Goal: Information Seeking & Learning: Learn about a topic

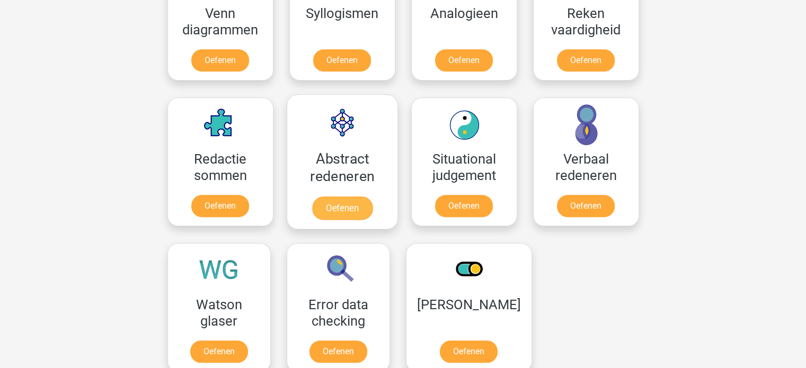
scroll to position [691, 0]
click at [337, 207] on link "Oefenen" at bounding box center [342, 208] width 60 height 23
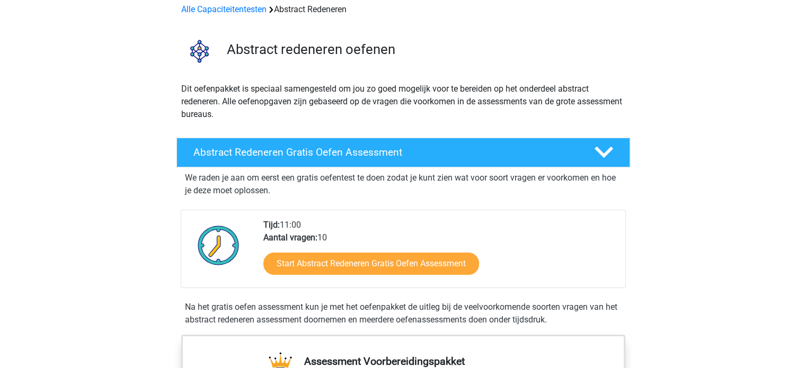
scroll to position [50, 0]
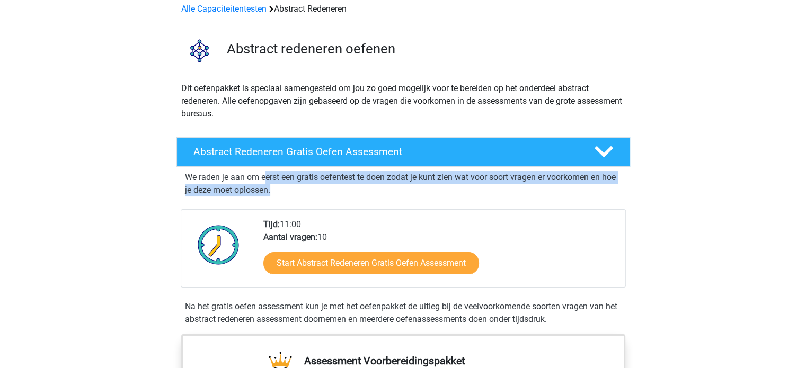
drag, startPoint x: 267, startPoint y: 176, endPoint x: 276, endPoint y: 185, distance: 12.0
click at [276, 185] on p "We raden je aan om eerst een gratis oefentest te doen zodat je kunt zien wat vo…" at bounding box center [403, 183] width 437 height 25
click at [279, 181] on p "We raden je aan om eerst een gratis oefentest te doen zodat je kunt zien wat vo…" at bounding box center [403, 183] width 437 height 25
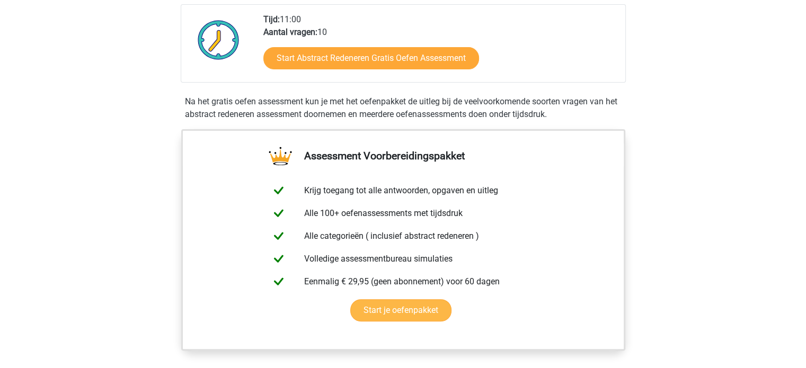
scroll to position [256, 0]
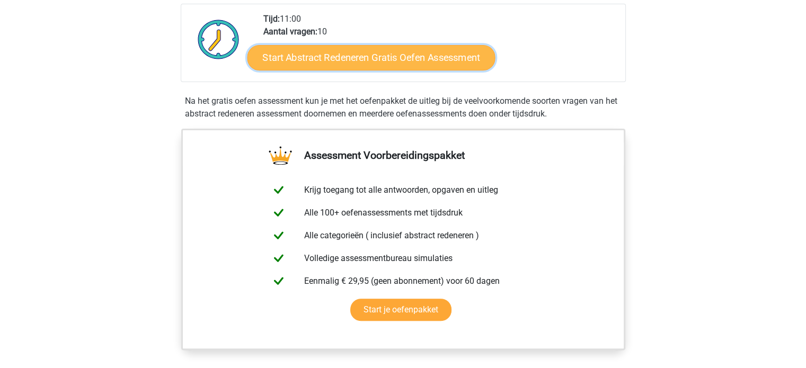
click at [341, 51] on link "Start Abstract Redeneren Gratis Oefen Assessment" at bounding box center [371, 57] width 248 height 25
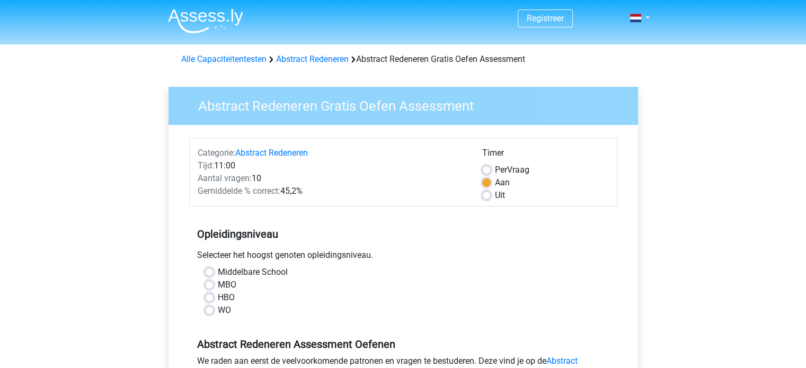
click at [218, 298] on label "HBO" at bounding box center [226, 297] width 17 height 13
click at [207, 298] on input "HBO" at bounding box center [209, 296] width 8 height 11
radio input "true"
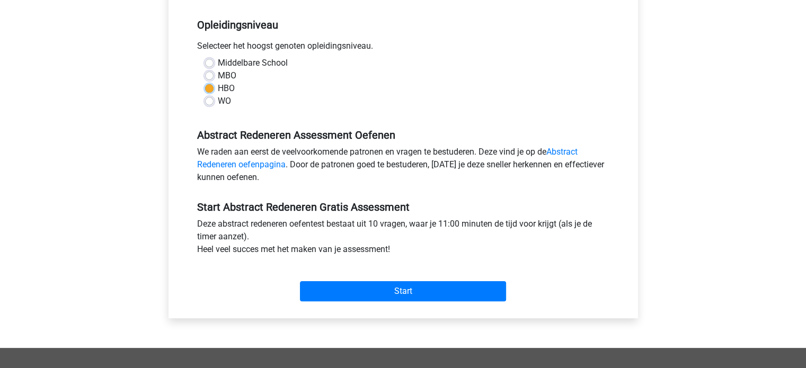
scroll to position [211, 0]
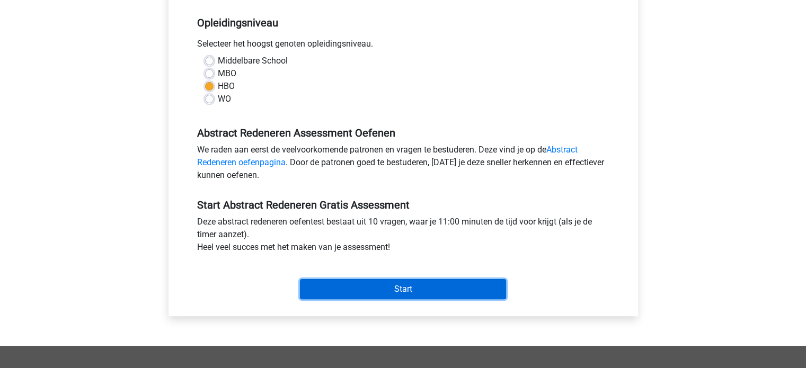
click at [360, 293] on input "Start" at bounding box center [403, 289] width 206 height 20
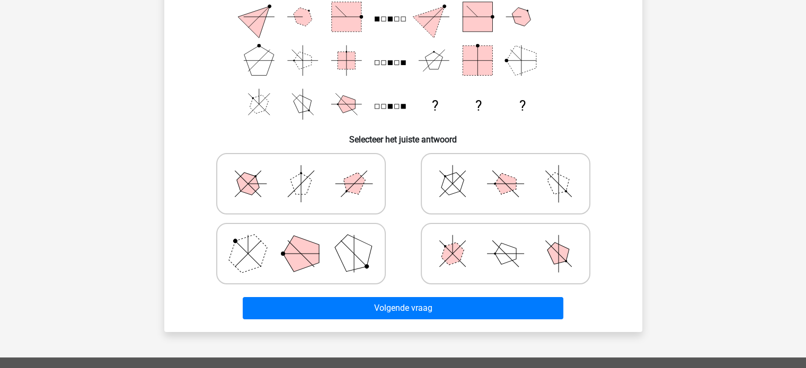
scroll to position [147, 0]
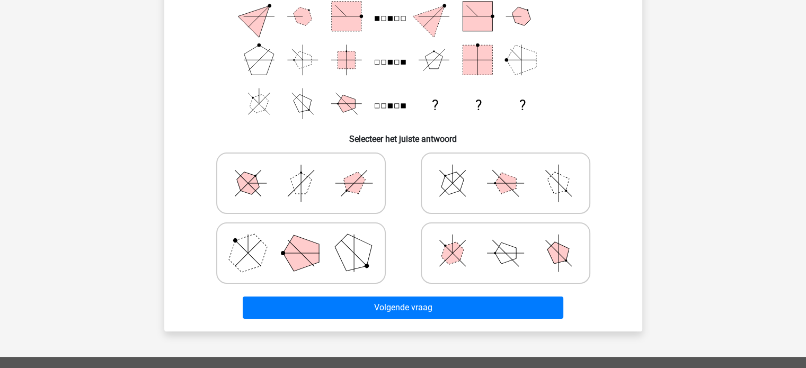
click at [300, 243] on polygon at bounding box center [301, 253] width 36 height 36
click at [301, 240] on input "radio" at bounding box center [304, 236] width 7 height 7
radio input "true"
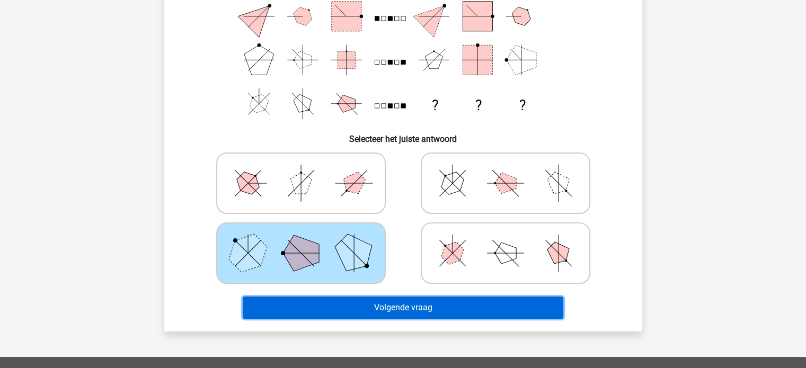
click at [395, 303] on button "Volgende vraag" at bounding box center [403, 308] width 321 height 22
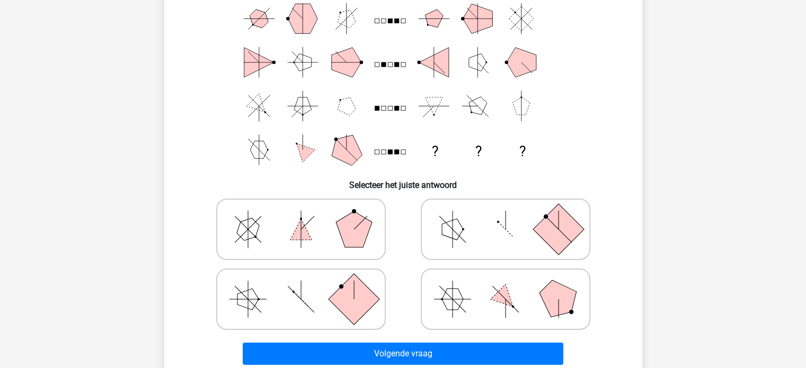
scroll to position [101, 0]
click at [524, 289] on icon at bounding box center [505, 298] width 159 height 53
click at [512, 286] on input "radio" at bounding box center [509, 282] width 7 height 7
radio input "true"
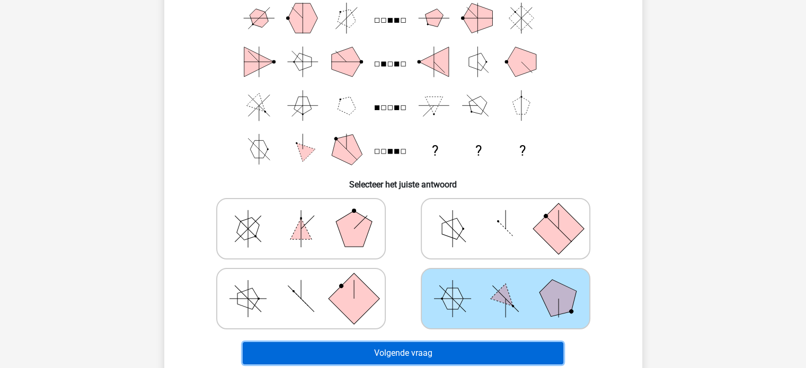
click at [493, 344] on button "Volgende vraag" at bounding box center [403, 353] width 321 height 22
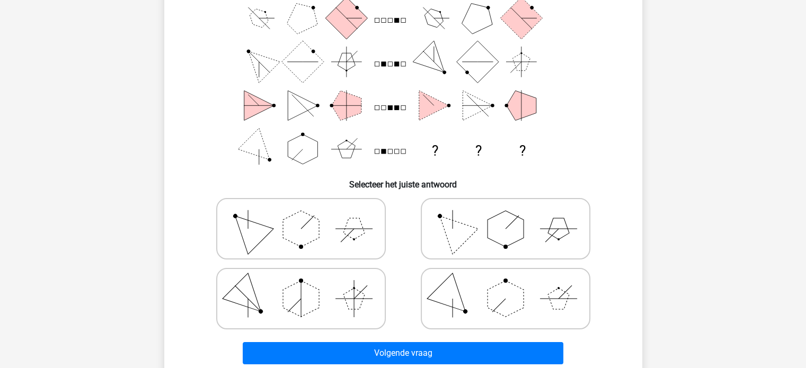
scroll to position [102, 0]
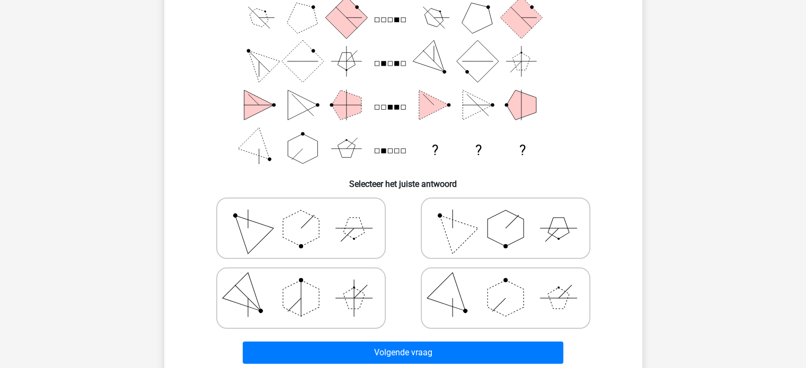
click at [477, 296] on icon at bounding box center [505, 298] width 159 height 53
click at [506, 285] on input "radio" at bounding box center [509, 281] width 7 height 7
radio input "true"
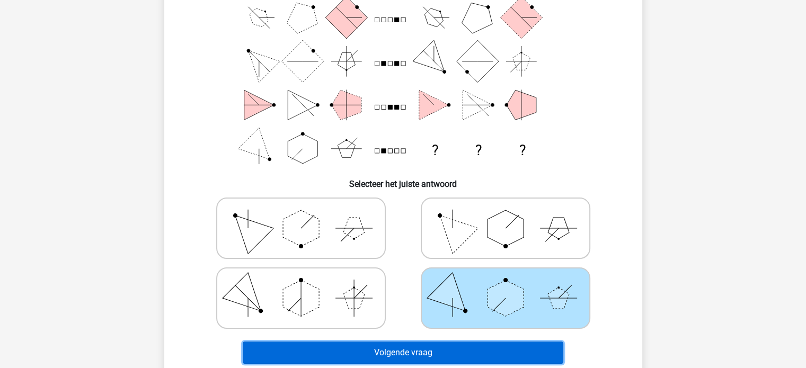
click at [460, 347] on button "Volgende vraag" at bounding box center [403, 353] width 321 height 22
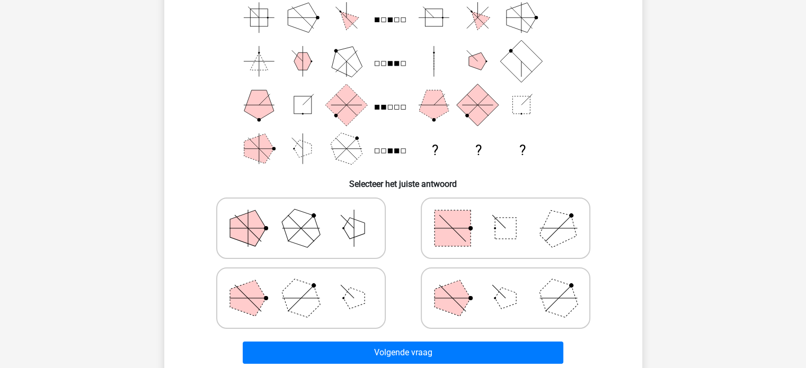
click at [543, 228] on polygon at bounding box center [558, 228] width 51 height 51
click at [512, 215] on input "radio" at bounding box center [509, 211] width 7 height 7
radio input "true"
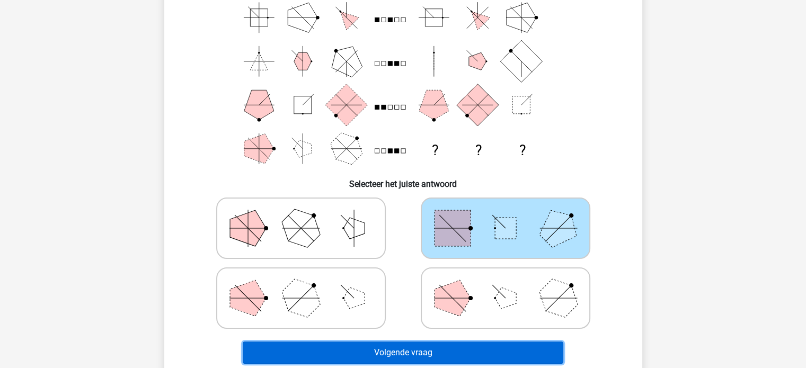
click at [481, 348] on button "Volgende vraag" at bounding box center [403, 353] width 321 height 22
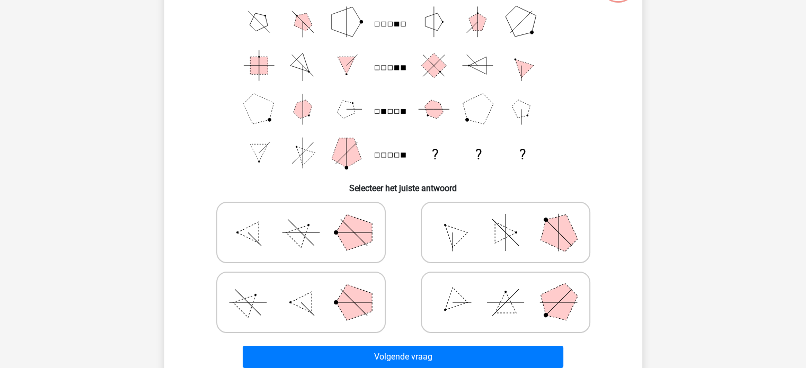
scroll to position [99, 0]
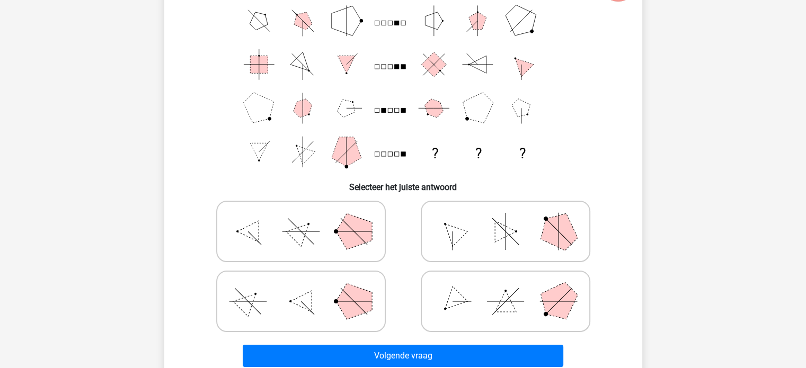
click at [504, 307] on polygon at bounding box center [505, 301] width 21 height 21
click at [506, 288] on input "radio" at bounding box center [509, 284] width 7 height 7
radio input "true"
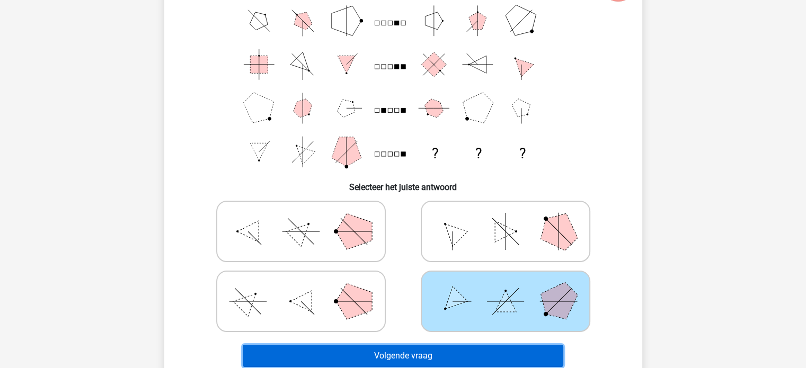
click at [470, 351] on button "Volgende vraag" at bounding box center [403, 356] width 321 height 22
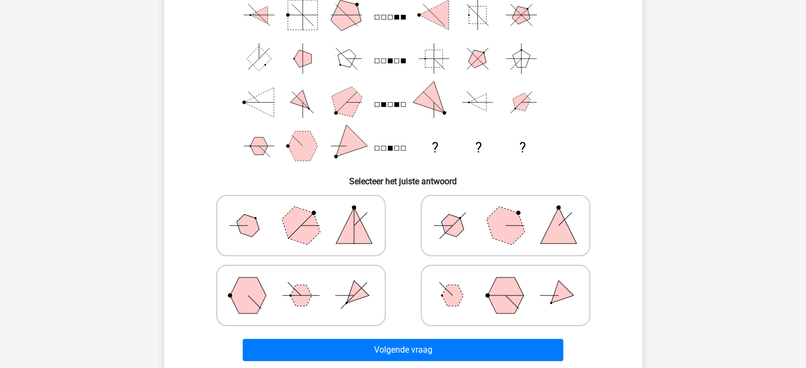
scroll to position [105, 0]
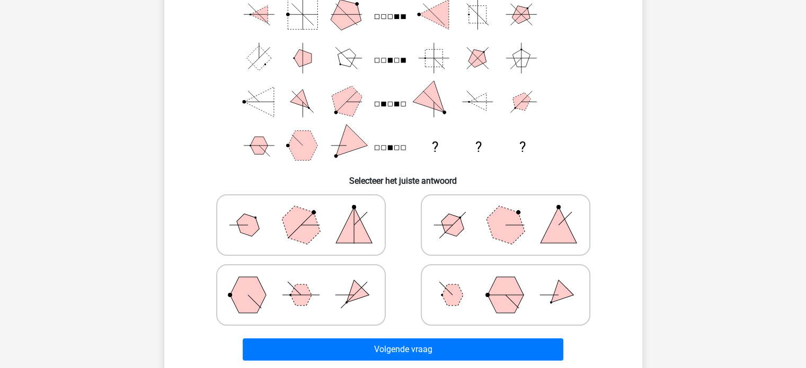
click at [469, 312] on icon at bounding box center [505, 295] width 159 height 53
click at [506, 282] on input "radio" at bounding box center [509, 278] width 7 height 7
radio input "true"
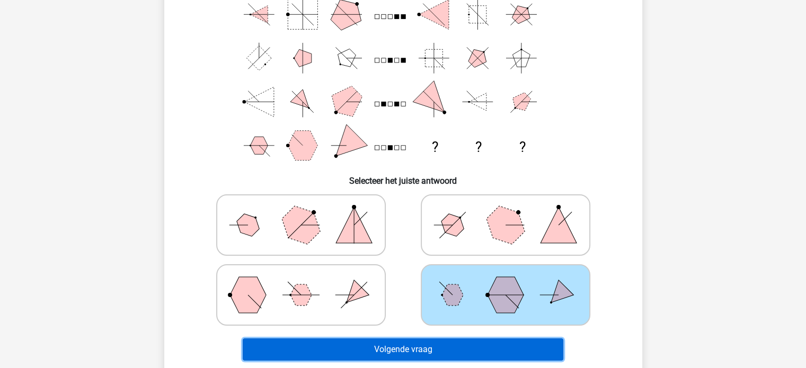
click at [455, 347] on button "Volgende vraag" at bounding box center [403, 350] width 321 height 22
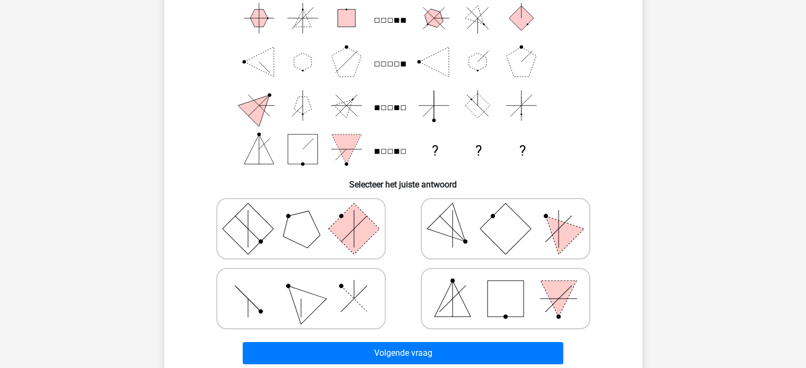
scroll to position [102, 0]
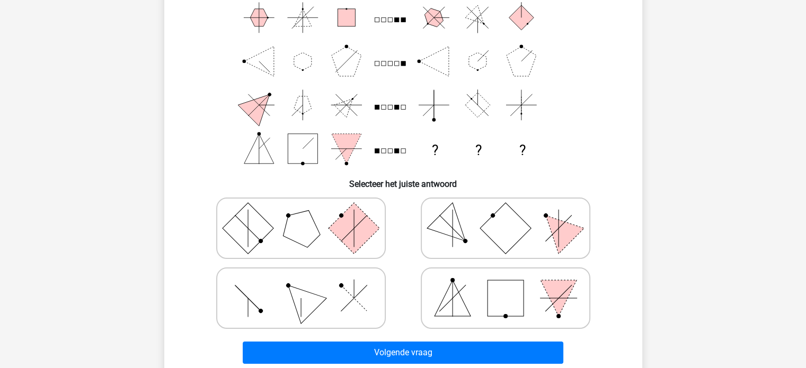
click at [311, 295] on polygon at bounding box center [300, 298] width 51 height 51
click at [308, 285] on input "radio" at bounding box center [304, 281] width 7 height 7
radio input "true"
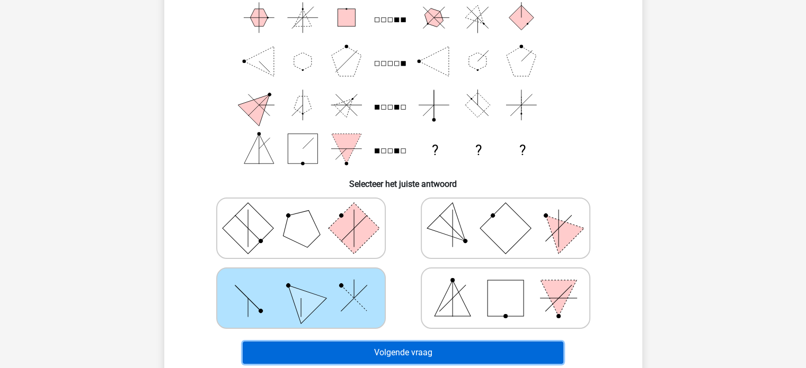
click at [373, 348] on button "Volgende vraag" at bounding box center [403, 353] width 321 height 22
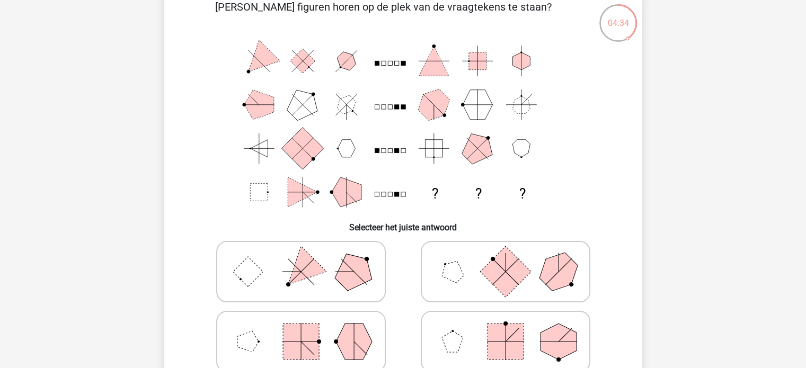
scroll to position [58, 0]
click at [337, 260] on icon at bounding box center [300, 272] width 159 height 53
click at [308, 259] on input "radio" at bounding box center [304, 255] width 7 height 7
radio input "true"
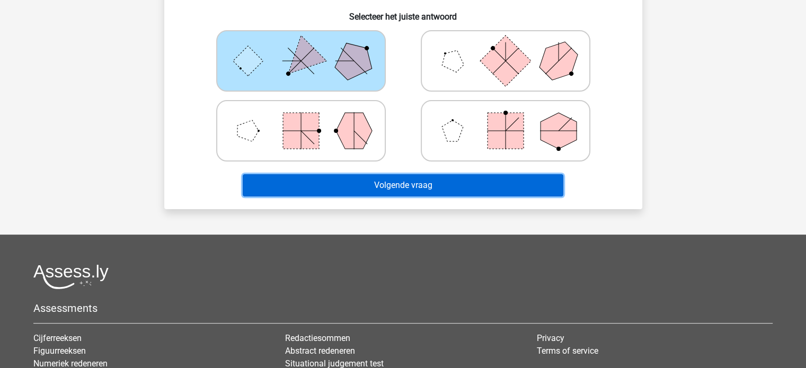
click at [414, 181] on button "Volgende vraag" at bounding box center [403, 185] width 321 height 22
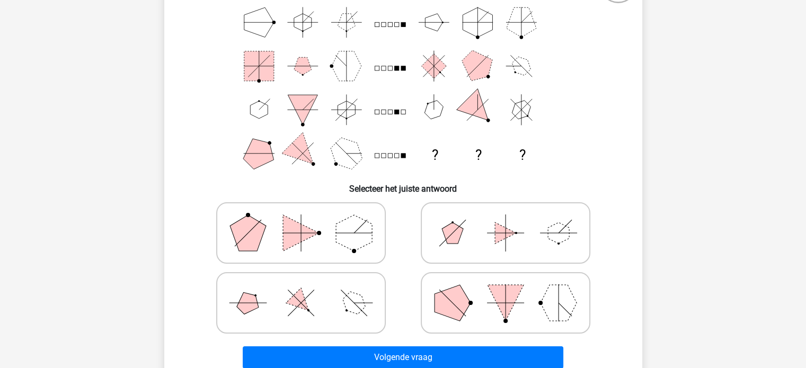
scroll to position [97, 0]
click at [329, 283] on icon at bounding box center [300, 302] width 159 height 53
click at [308, 283] on input "radio" at bounding box center [304, 285] width 7 height 7
radio input "true"
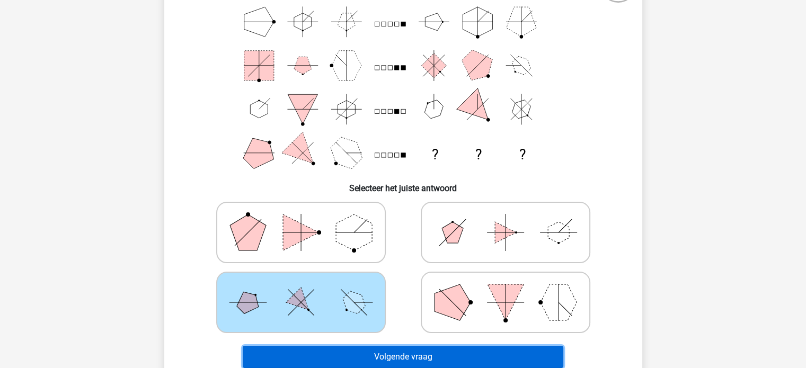
click at [342, 352] on button "Volgende vraag" at bounding box center [403, 357] width 321 height 22
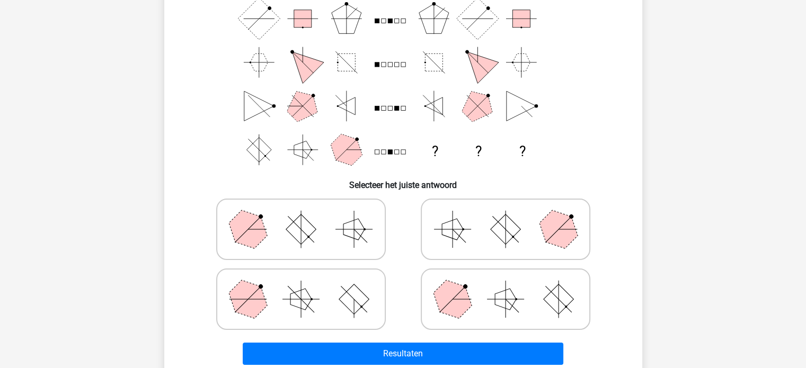
scroll to position [101, 0]
click at [471, 294] on icon at bounding box center [505, 298] width 159 height 53
click at [506, 286] on input "radio" at bounding box center [509, 282] width 7 height 7
radio input "true"
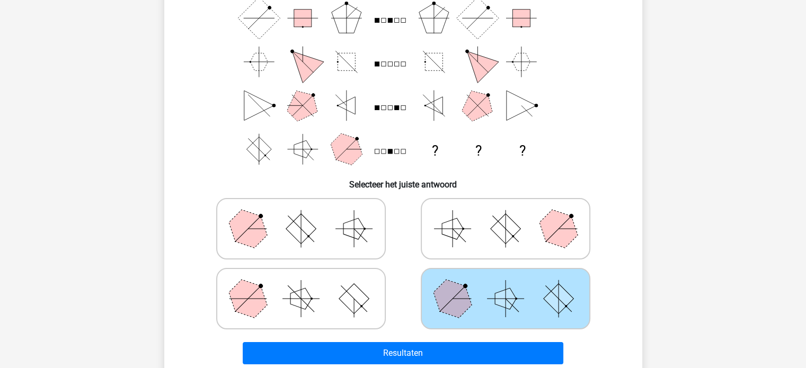
click at [422, 335] on div "Resultaten" at bounding box center [403, 351] width 444 height 35
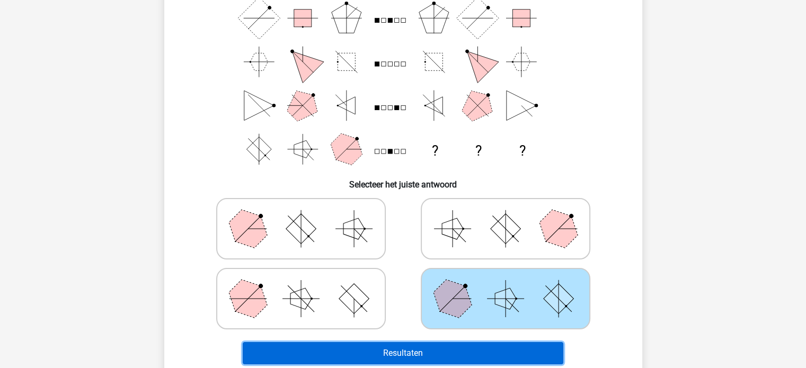
click at [415, 345] on button "Resultaten" at bounding box center [403, 353] width 321 height 22
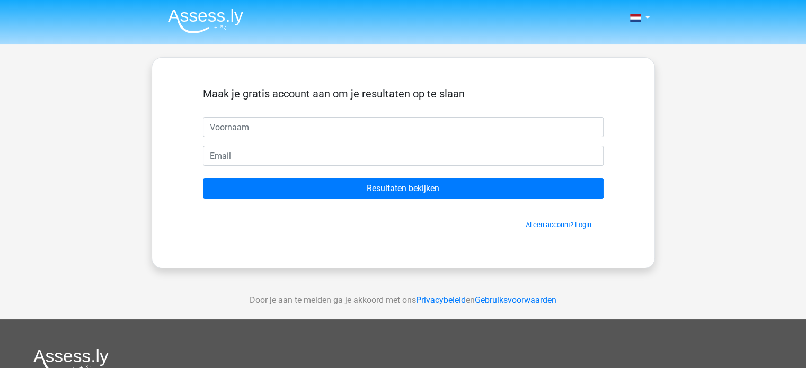
click at [322, 130] on input "text" at bounding box center [403, 127] width 401 height 20
type input "[PERSON_NAME]"
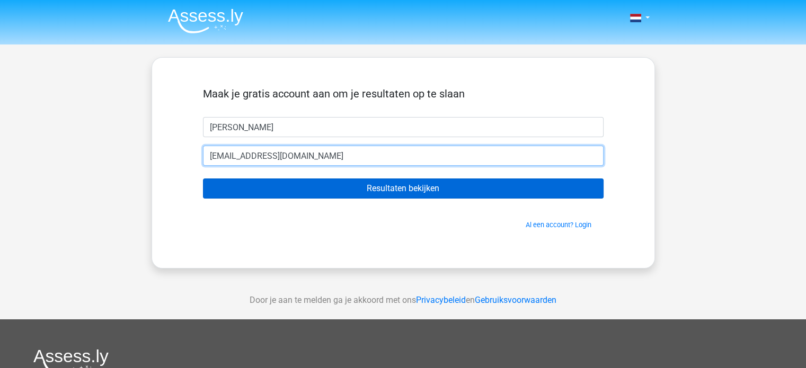
type input "[EMAIL_ADDRESS][DOMAIN_NAME]"
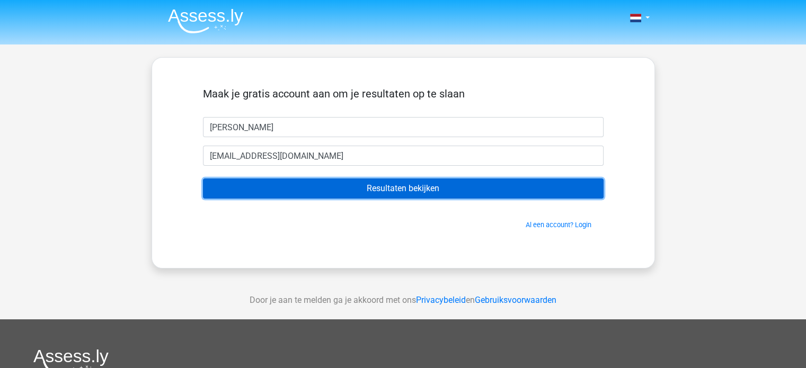
click at [400, 190] on input "Resultaten bekijken" at bounding box center [403, 189] width 401 height 20
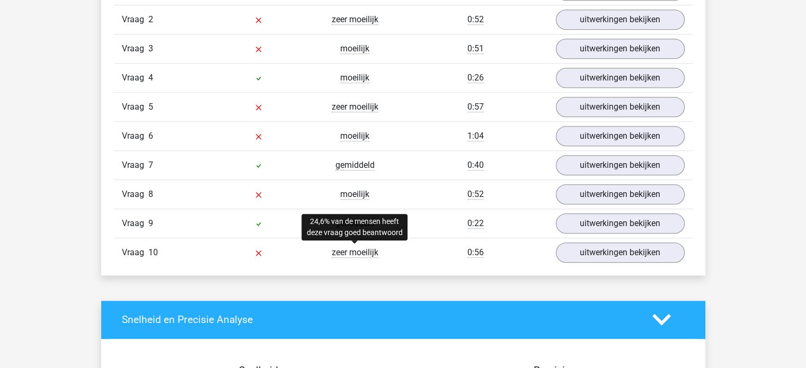
scroll to position [939, 0]
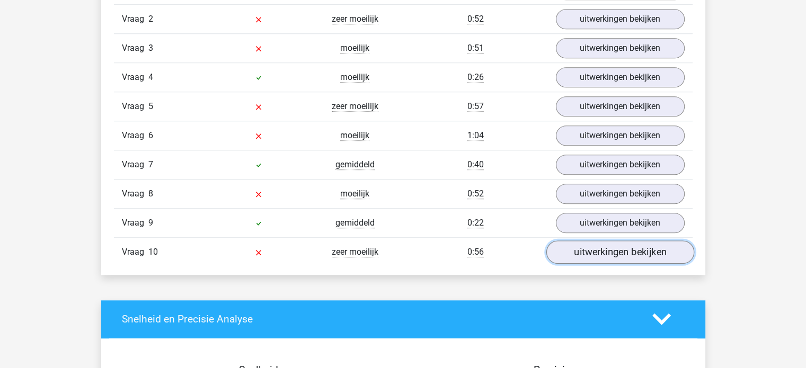
click at [583, 243] on link "uitwerkingen bekijken" at bounding box center [620, 252] width 148 height 23
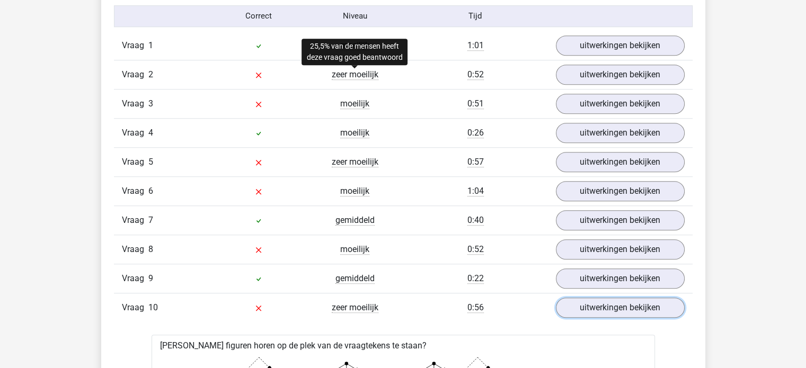
scroll to position [883, 0]
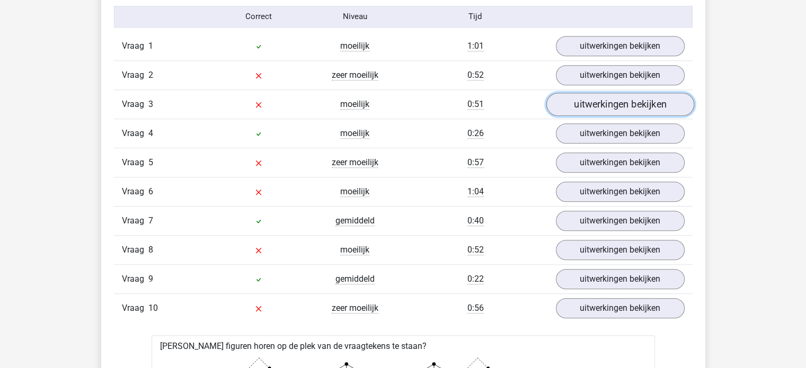
click at [616, 110] on link "uitwerkingen bekijken" at bounding box center [620, 104] width 148 height 23
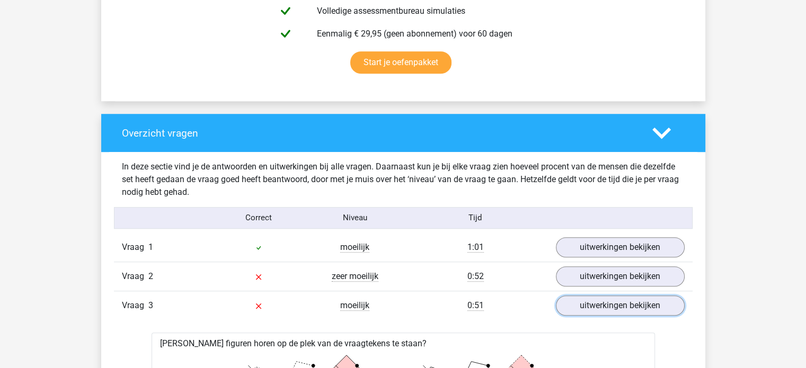
scroll to position [682, 0]
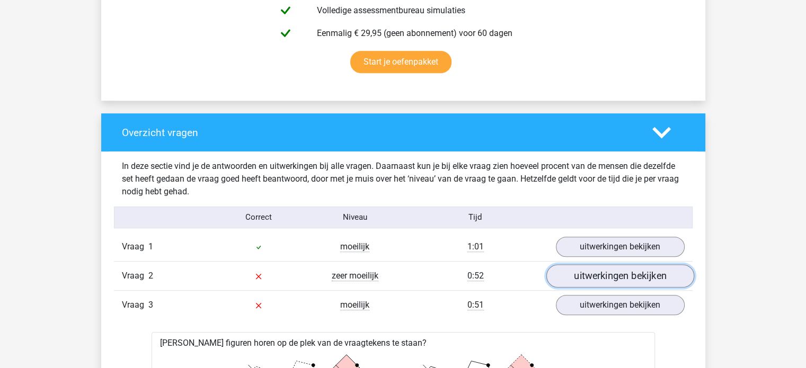
click at [586, 274] on link "uitwerkingen bekijken" at bounding box center [620, 275] width 148 height 23
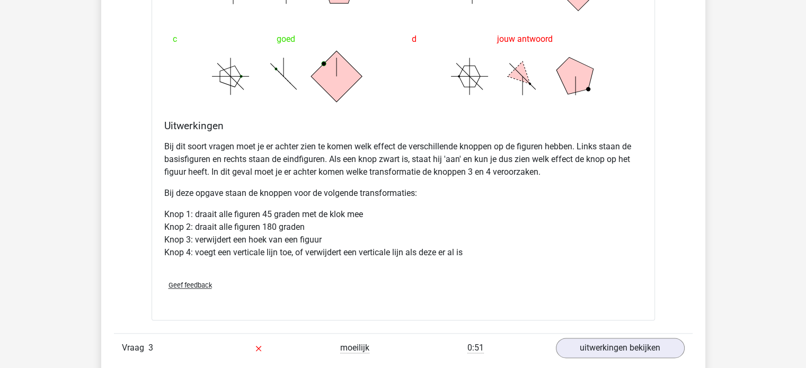
scroll to position [1254, 0]
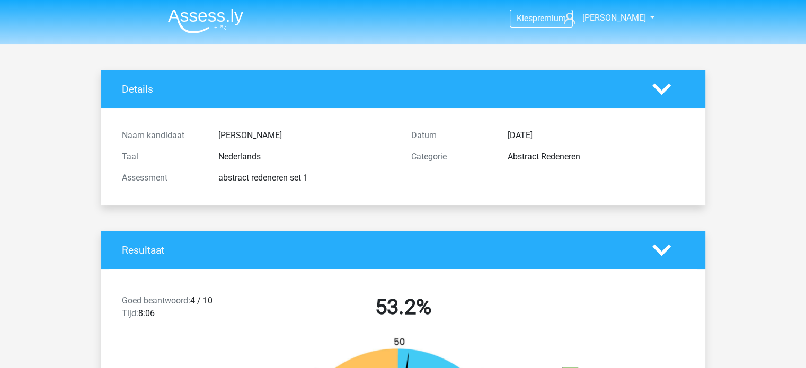
click at [652, 94] on div at bounding box center [668, 89] width 48 height 19
click at [658, 94] on icon at bounding box center [661, 89] width 19 height 19
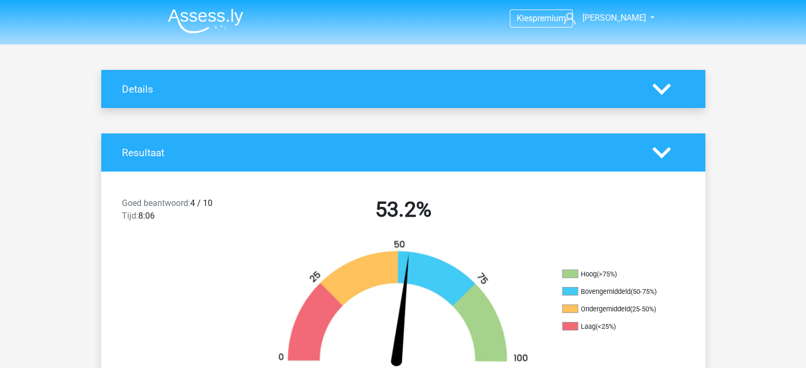
click at [658, 94] on icon at bounding box center [661, 89] width 19 height 19
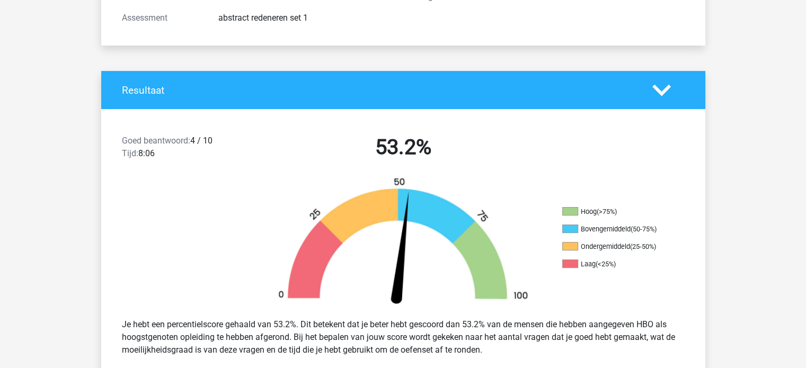
click at [662, 88] on icon at bounding box center [661, 90] width 19 height 19
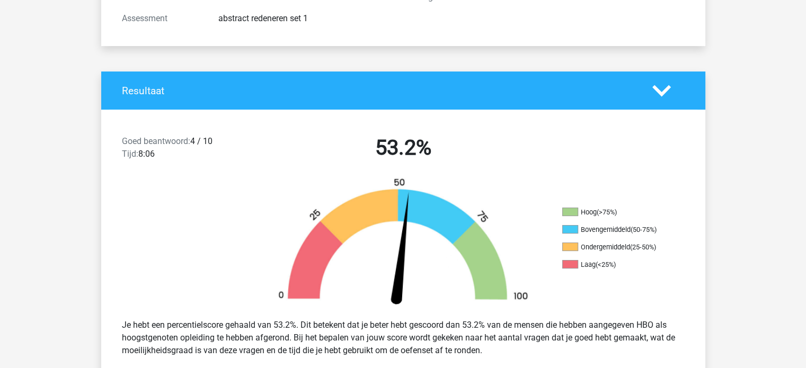
scroll to position [159, 0]
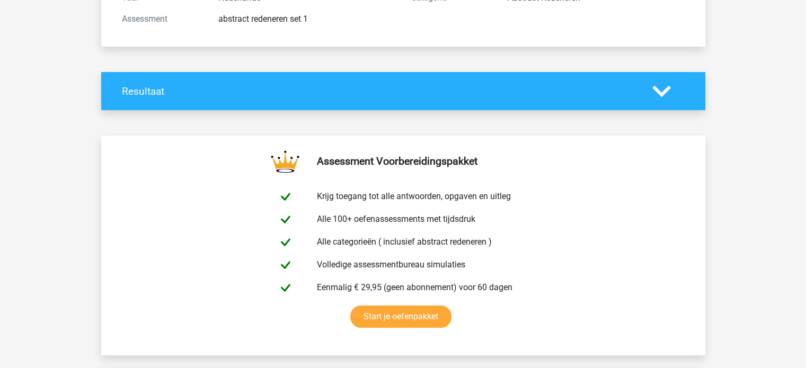
click at [662, 88] on icon at bounding box center [661, 91] width 19 height 19
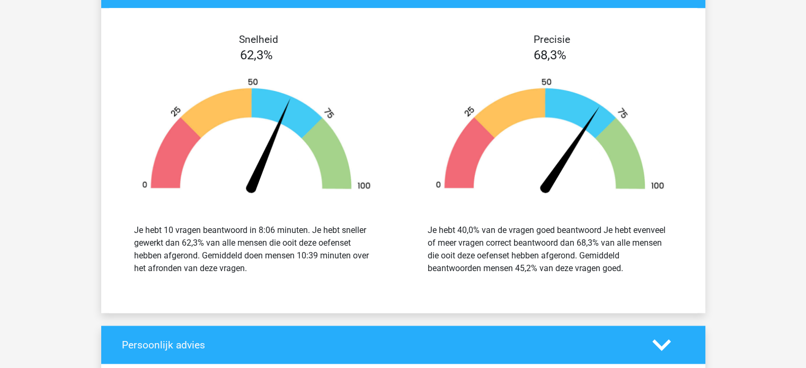
scroll to position [1271, 0]
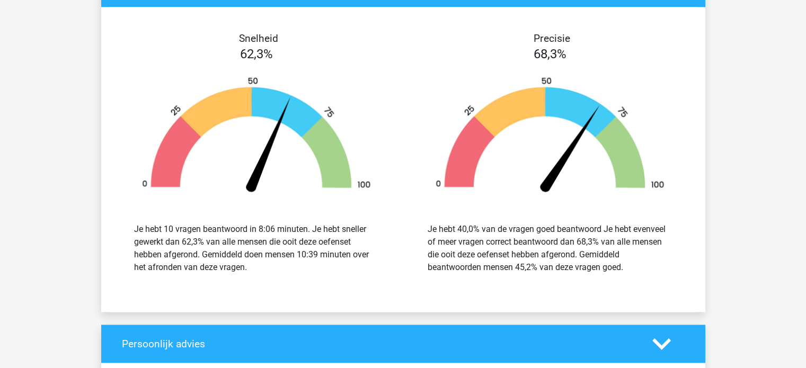
drag, startPoint x: 259, startPoint y: 233, endPoint x: 288, endPoint y: 265, distance: 44.3
click at [288, 265] on div "Je hebt 10 vragen beantwoord in 8:06 minuten. Je hebt sneller gewerkt dan 62,3%…" at bounding box center [256, 248] width 245 height 51
drag, startPoint x: 256, startPoint y: 250, endPoint x: 268, endPoint y: 262, distance: 17.3
click at [268, 262] on div "Je hebt 10 vragen beantwoord in 8:06 minuten. Je hebt sneller gewerkt dan 62,3%…" at bounding box center [256, 248] width 245 height 51
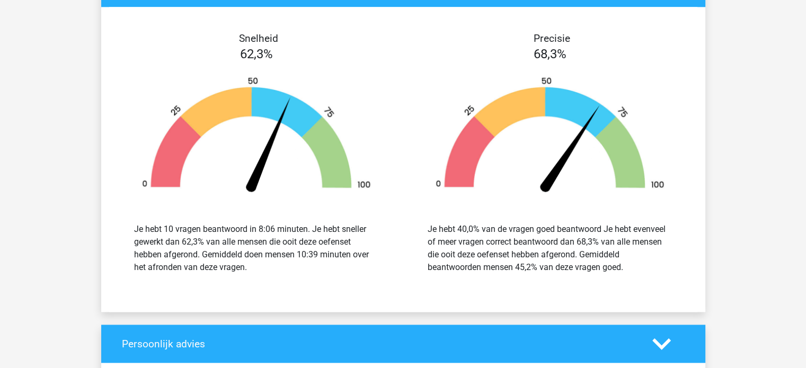
click at [268, 262] on div "Je hebt 10 vragen beantwoord in 8:06 minuten. Je hebt sneller gewerkt dan 62,3%…" at bounding box center [256, 248] width 245 height 51
drag, startPoint x: 475, startPoint y: 226, endPoint x: 634, endPoint y: 267, distance: 163.5
click at [634, 267] on div "Je hebt 40,0% van de vragen goed beantwoord Je hebt evenveel of meer vragen cor…" at bounding box center [550, 248] width 245 height 51
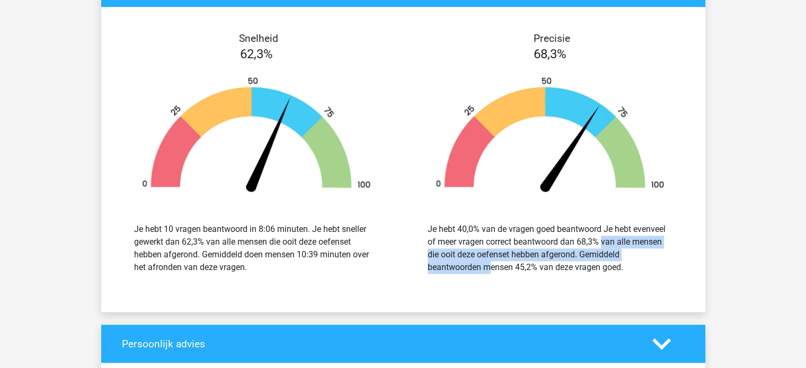
drag, startPoint x: 623, startPoint y: 256, endPoint x: 551, endPoint y: 243, distance: 73.3
click at [552, 244] on div "Je hebt 40,0% van de vragen goed beantwoord Je hebt evenveel of meer vragen cor…" at bounding box center [550, 248] width 245 height 51
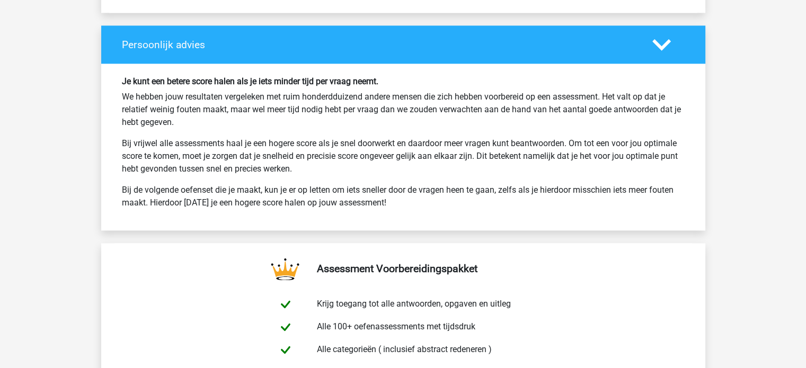
scroll to position [1571, 0]
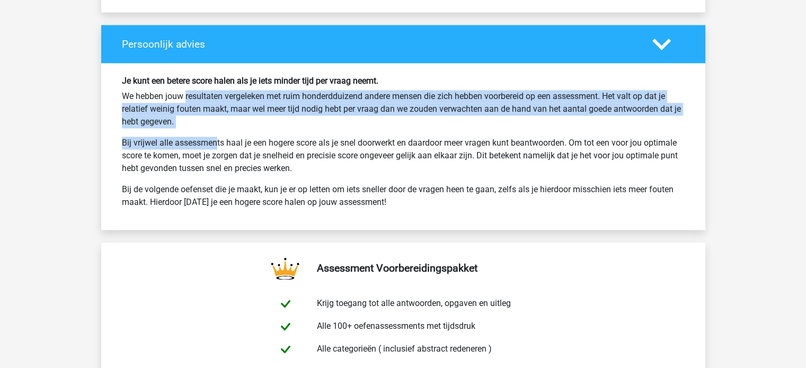
drag, startPoint x: 142, startPoint y: 93, endPoint x: 169, endPoint y: 134, distance: 48.6
click at [169, 134] on div "Je kunt een betere score halen als je iets minder tijd per vraag neemt. We hebb…" at bounding box center [403, 146] width 579 height 141
click at [169, 137] on p "Bij vrijwel alle assessments haal je een hogere score als je snel doorwerkt en …" at bounding box center [403, 156] width 563 height 38
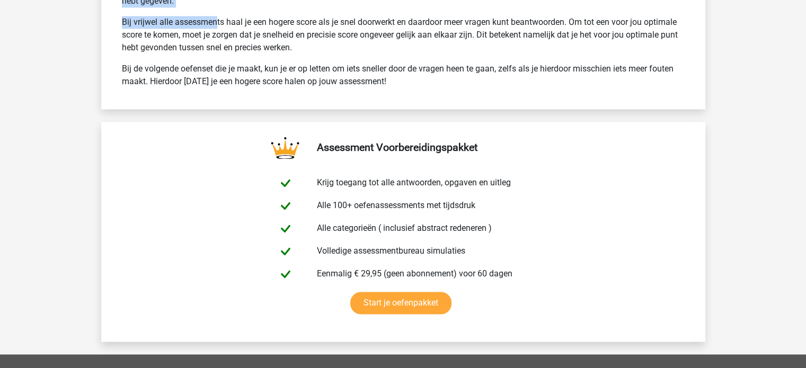
scroll to position [1687, 0]
